Goal: Task Accomplishment & Management: Use online tool/utility

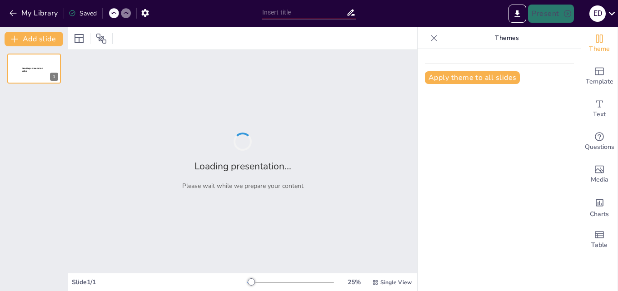
type input "New Sendsteps"
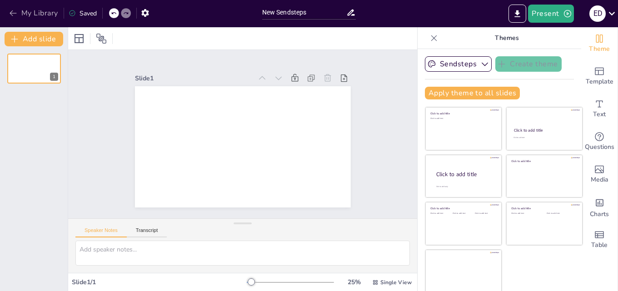
click at [8, 10] on button "My Library" at bounding box center [34, 13] width 55 height 15
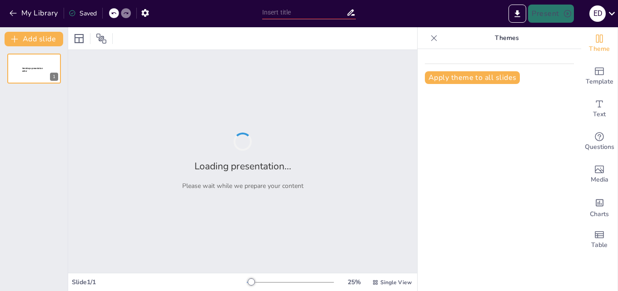
type input "El Poder de las Emociones: Navegando el Presente para Construir el Futuro"
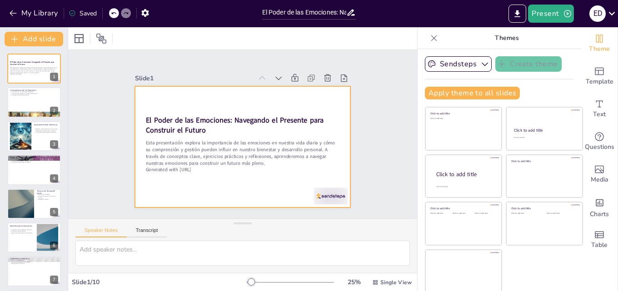
scroll to position [2, 0]
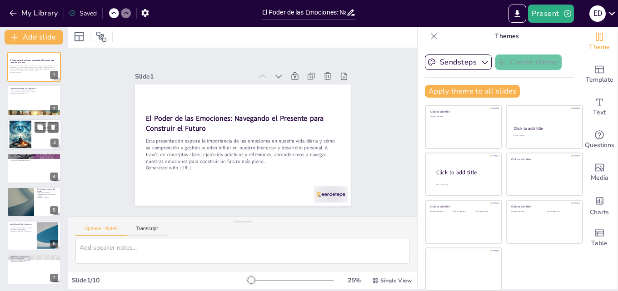
click at [17, 140] on div at bounding box center [20, 134] width 28 height 28
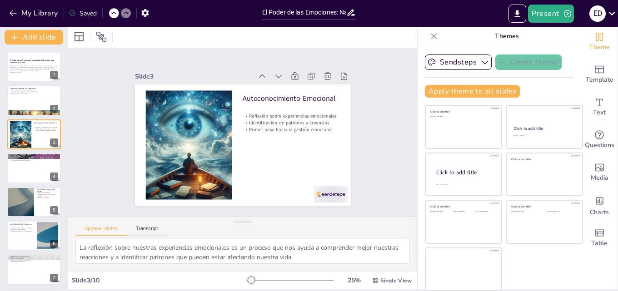
click at [4, 194] on div "El Poder de las Emociones: Navegando el Presente para Construir el Futuro Esta …" at bounding box center [34, 219] width 68 height 335
click at [12, 196] on div at bounding box center [20, 202] width 55 height 31
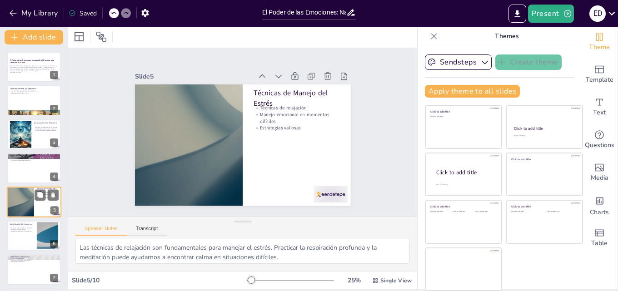
scroll to position [35, 0]
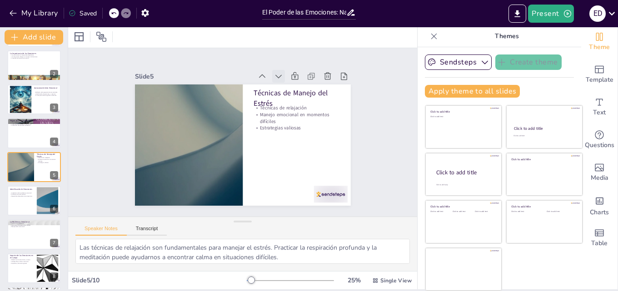
click at [273, 182] on icon at bounding box center [279, 188] width 12 height 12
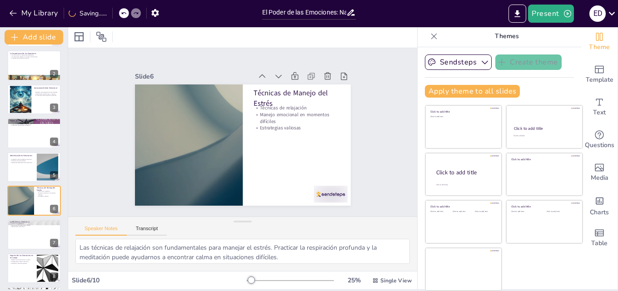
click at [303, 137] on icon at bounding box center [309, 143] width 12 height 12
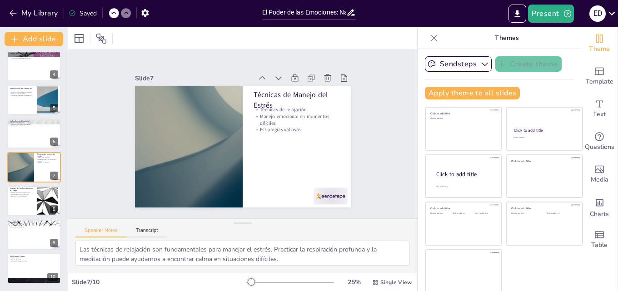
scroll to position [2, 0]
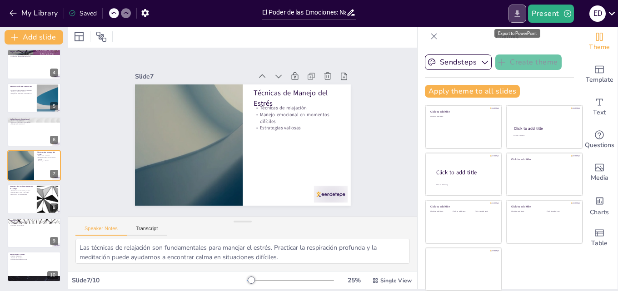
click at [516, 13] on icon "Export to PowerPoint" at bounding box center [518, 14] width 10 height 10
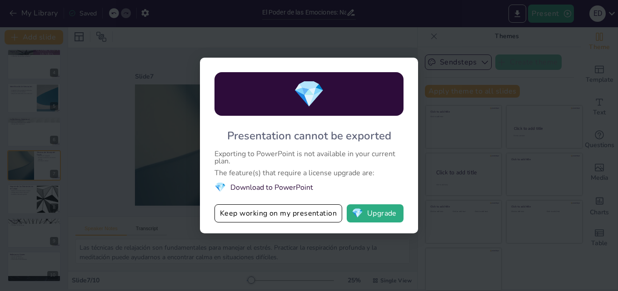
click at [260, 186] on li "💎 Download to PowerPoint" at bounding box center [309, 187] width 189 height 12
click at [268, 215] on button "Keep working on my presentation" at bounding box center [279, 214] width 128 height 18
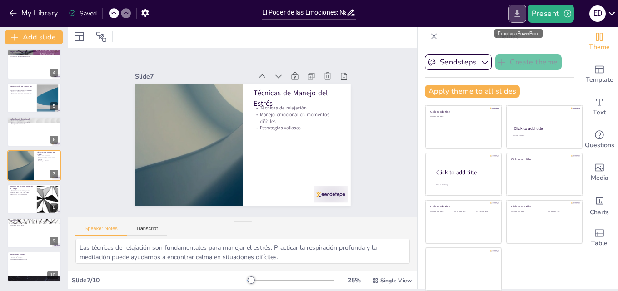
click at [518, 13] on icon "Export to PowerPoint" at bounding box center [517, 13] width 5 height 7
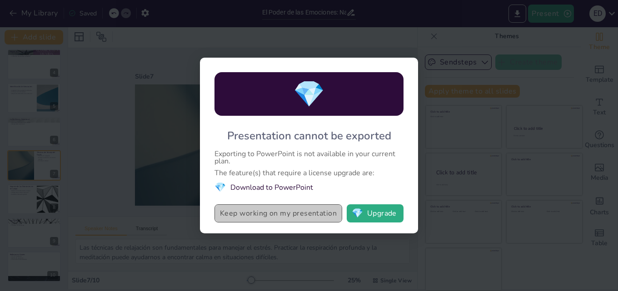
click at [252, 213] on button "Keep working on my presentation" at bounding box center [279, 214] width 128 height 18
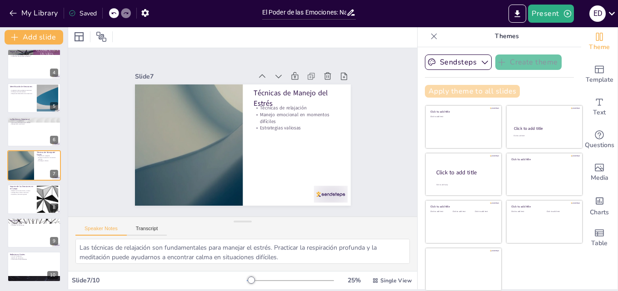
click at [455, 88] on button "Apply theme to all slides" at bounding box center [472, 91] width 95 height 13
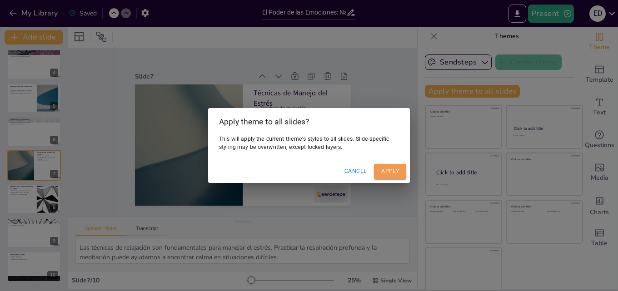
click at [386, 172] on button "Apply" at bounding box center [390, 171] width 32 height 15
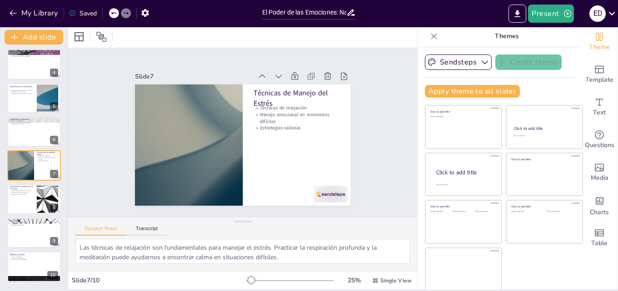
click at [93, 12] on div "Saved" at bounding box center [83, 13] width 28 height 9
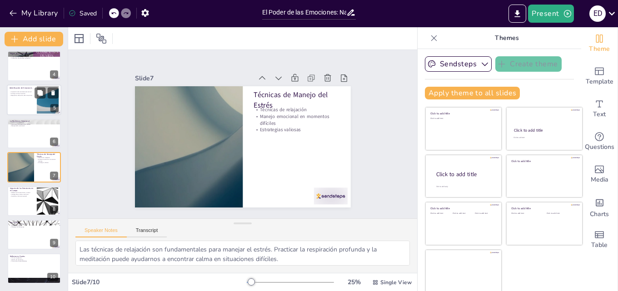
click at [25, 93] on p "Distinguir entre emociones" at bounding box center [22, 94] width 25 height 2
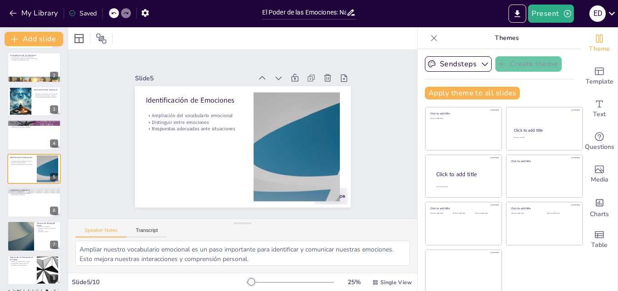
scroll to position [2, 0]
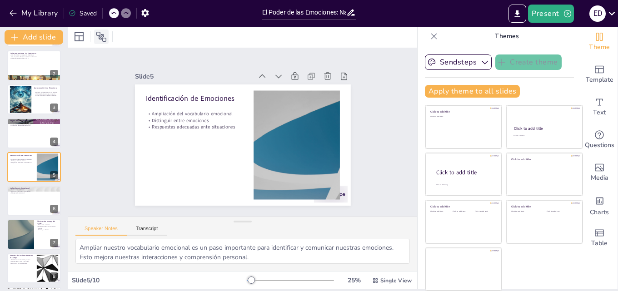
click at [100, 35] on icon at bounding box center [101, 36] width 11 height 11
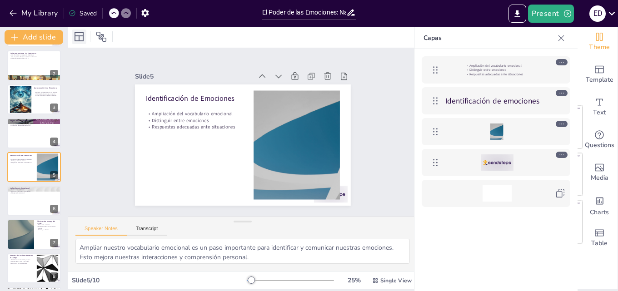
click at [75, 36] on icon at bounding box center [79, 36] width 9 height 9
click at [26, 53] on p "La Importancia de las Emociones" at bounding box center [34, 53] width 49 height 3
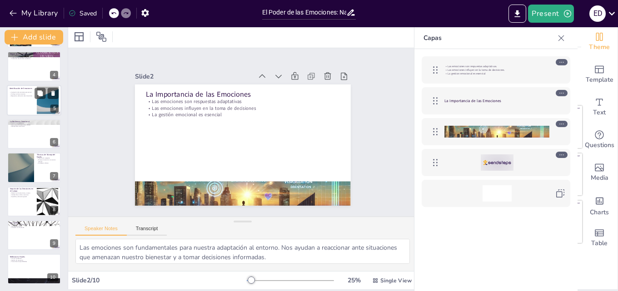
scroll to position [104, 0]
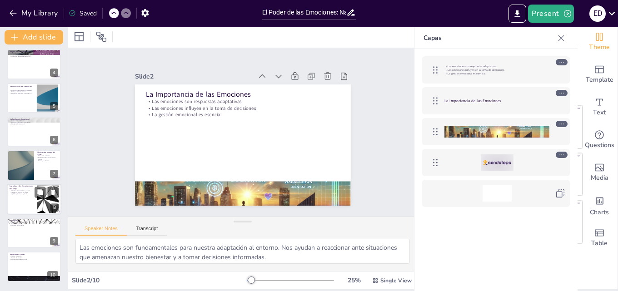
click at [40, 201] on div at bounding box center [47, 199] width 49 height 28
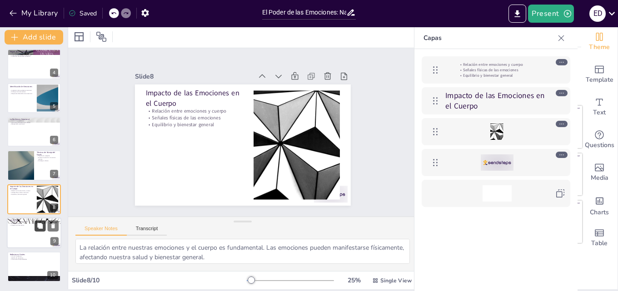
click at [39, 223] on icon at bounding box center [40, 226] width 6 height 6
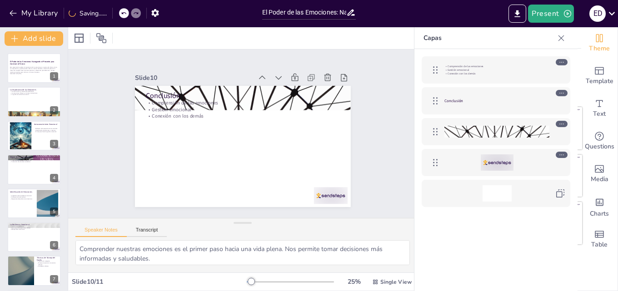
scroll to position [0, 0]
click at [33, 143] on div at bounding box center [34, 136] width 55 height 31
type textarea "La reflexión sobre nuestras experiencias emocionales es un proceso que nos ayud…"
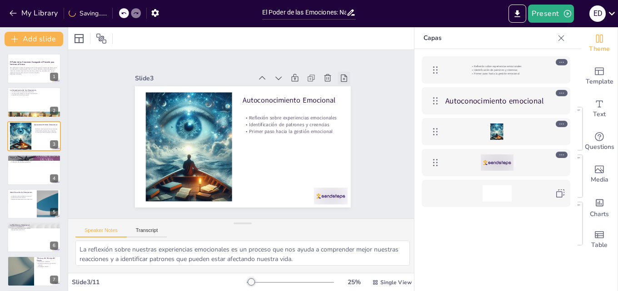
click at [352, 130] on icon at bounding box center [358, 136] width 12 height 12
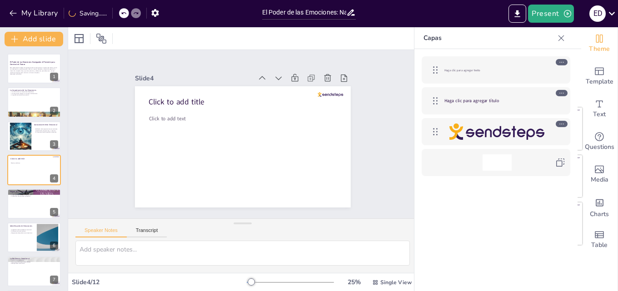
click at [123, 8] on div at bounding box center [124, 13] width 10 height 10
click at [125, 13] on icon at bounding box center [123, 12] width 5 height 5
click at [551, 12] on button "Present" at bounding box center [550, 14] width 45 height 18
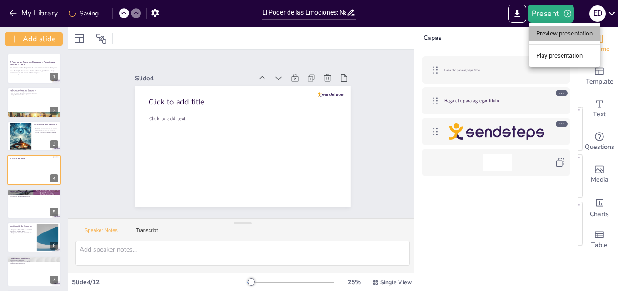
click at [553, 32] on li "Preview presentation" at bounding box center [564, 33] width 71 height 15
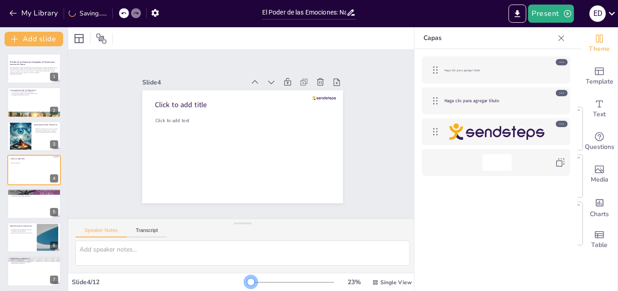
click at [247, 282] on div at bounding box center [250, 282] width 7 height 7
click at [51, 134] on button at bounding box center [53, 129] width 11 height 11
type textarea "La comunicación clara de nuestras emociones es vital para establecer relaciones…"
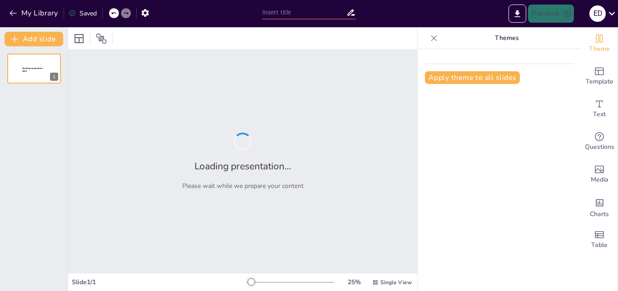
type input "El Poder de las Emociones: Navegando el Presente para Construir el Futuro"
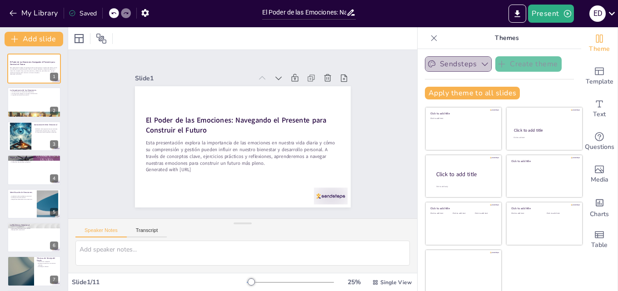
click at [444, 65] on button "Sendsteps" at bounding box center [458, 63] width 67 height 15
click at [553, 14] on button "Present" at bounding box center [550, 14] width 45 height 18
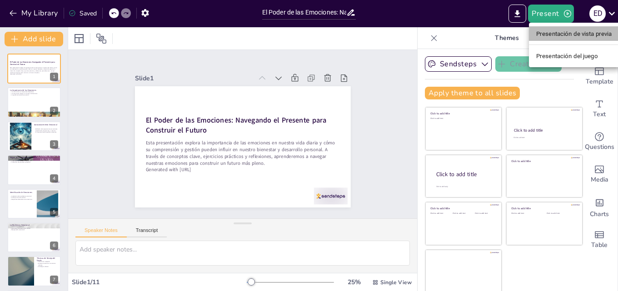
click at [564, 31] on font "Presentación de vista previa" at bounding box center [574, 33] width 76 height 7
